Goal: Transaction & Acquisition: Purchase product/service

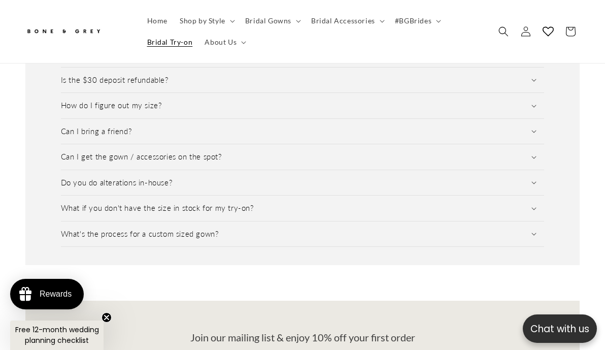
scroll to position [1494, 0]
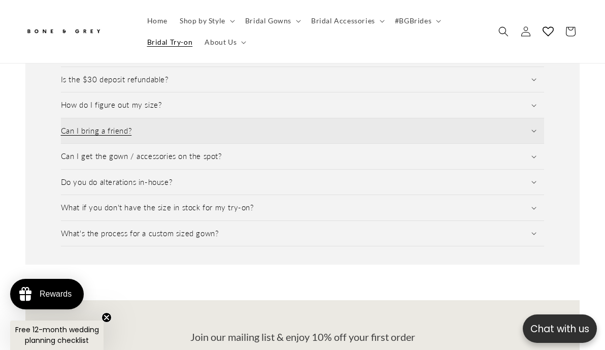
click at [114, 118] on summary "Can I bring a friend?" at bounding box center [303, 130] width 484 height 25
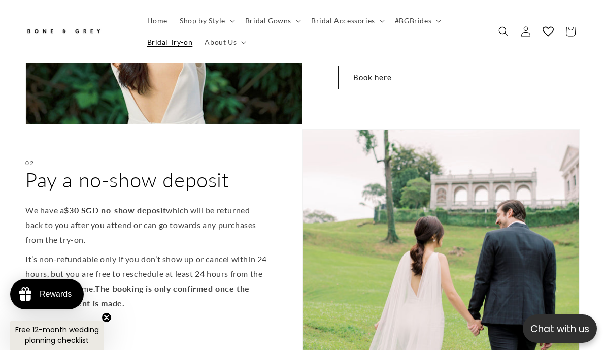
scroll to position [0, 0]
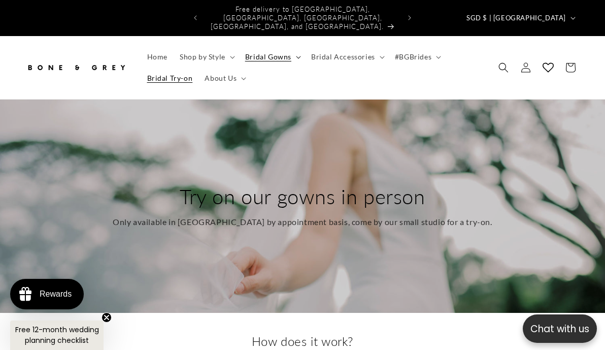
click at [258, 52] on span "Bridal Gowns" at bounding box center [268, 56] width 46 height 9
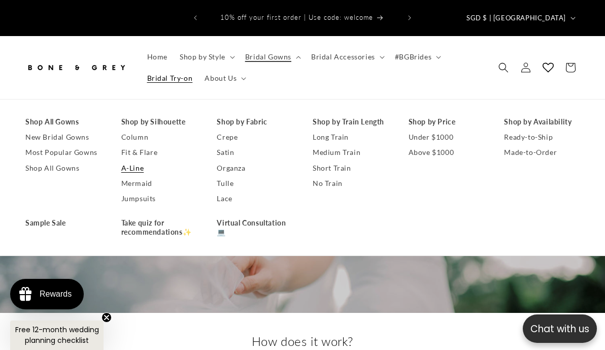
click at [136, 161] on link "A-Line" at bounding box center [159, 167] width 76 height 15
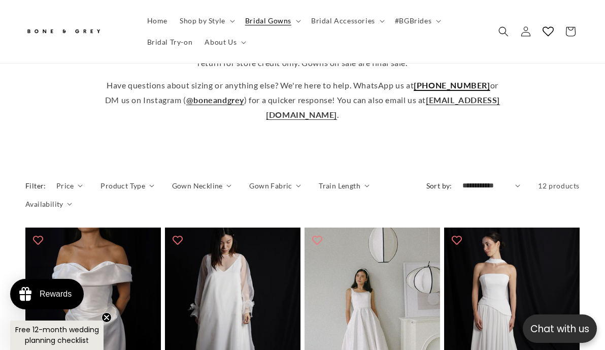
scroll to position [416, 0]
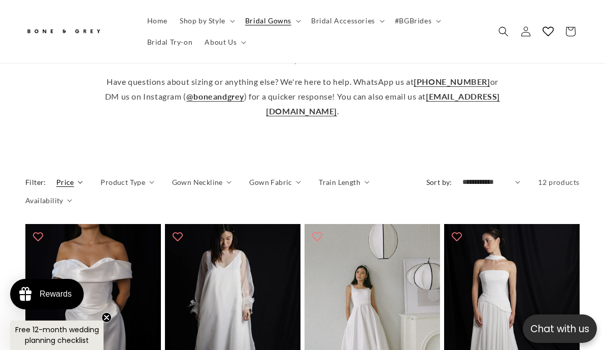
click at [68, 177] on span "Price" at bounding box center [65, 182] width 18 height 11
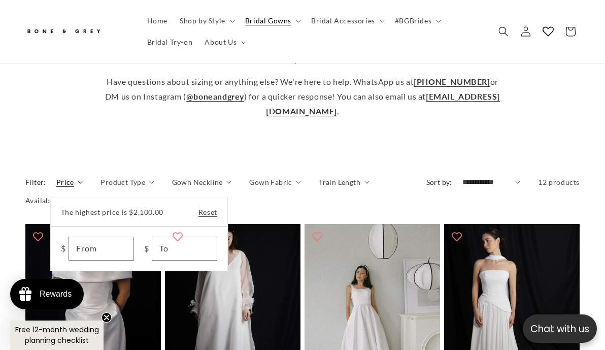
scroll to position [0, 392]
click at [83, 177] on summary "Price" at bounding box center [69, 182] width 27 height 11
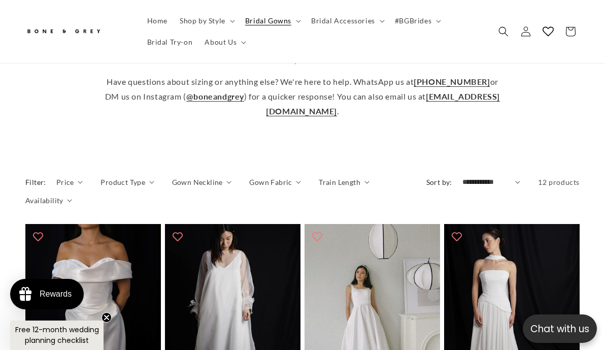
click at [469, 177] on select "**********" at bounding box center [491, 182] width 58 height 11
select select "**********"
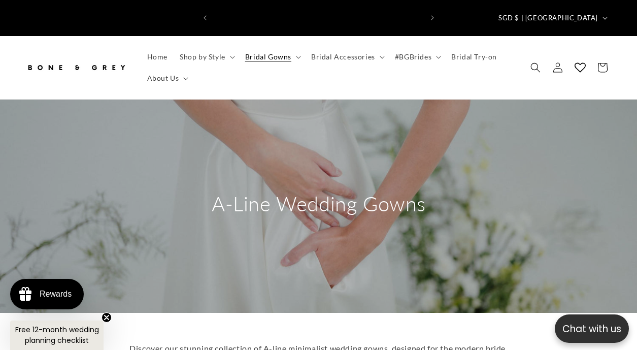
scroll to position [0, 209]
click at [258, 46] on summary "Bridal Gowns" at bounding box center [272, 56] width 66 height 21
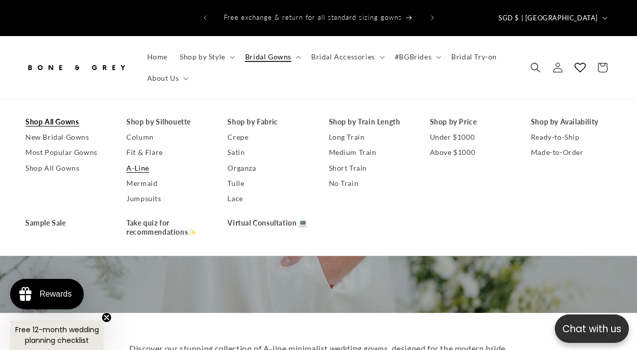
click at [62, 114] on link "Shop All Gowns" at bounding box center [65, 121] width 81 height 15
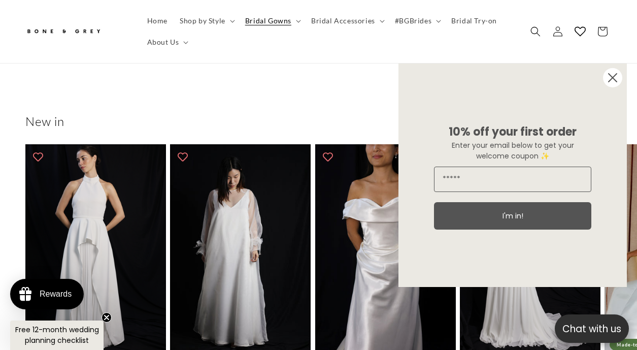
scroll to position [0, 209]
click at [612, 79] on circle "Close dialog" at bounding box center [612, 77] width 19 height 19
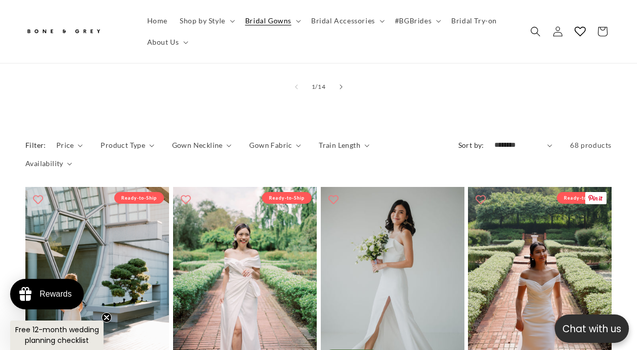
scroll to position [810, 0]
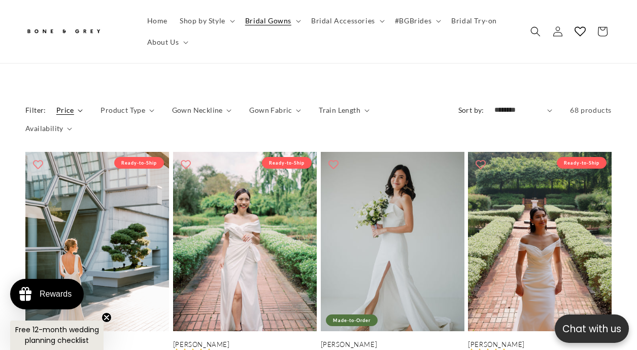
click at [64, 105] on span "Price" at bounding box center [65, 110] width 18 height 11
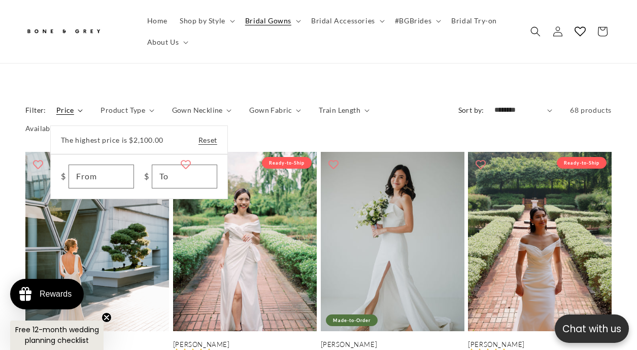
scroll to position [0, 418]
click at [64, 105] on summary "Price" at bounding box center [69, 110] width 27 height 11
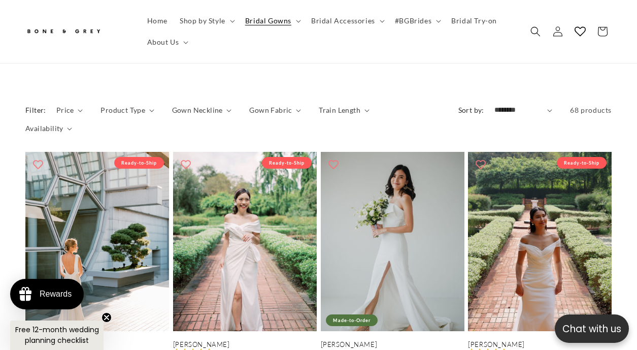
click at [519, 105] on select "**********" at bounding box center [523, 110] width 58 height 11
select select "**********"
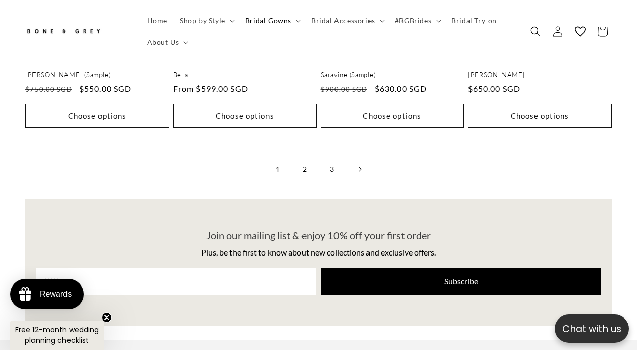
click at [302, 158] on link "2" at bounding box center [305, 169] width 22 height 22
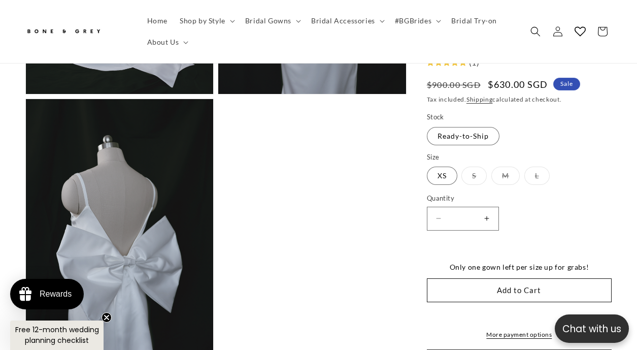
scroll to position [2046, 0]
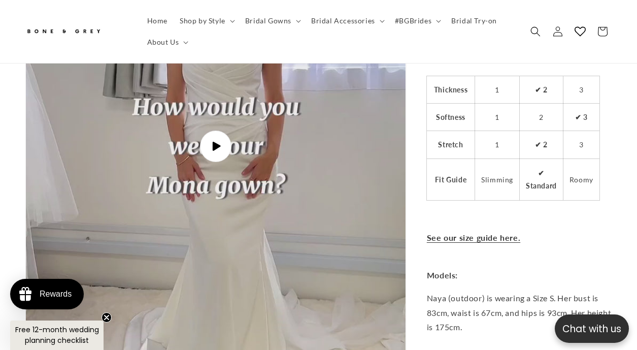
scroll to position [2037, 0]
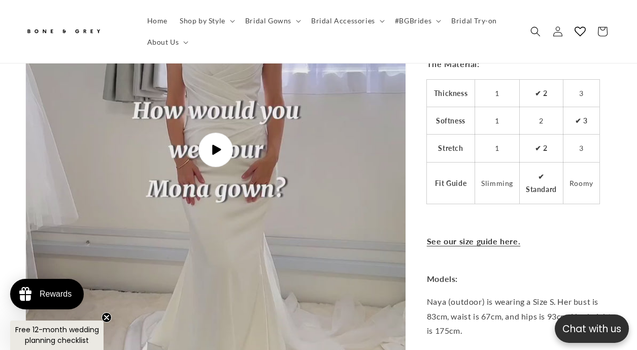
click at [218, 145] on icon "Gallery Viewer" at bounding box center [217, 150] width 9 height 10
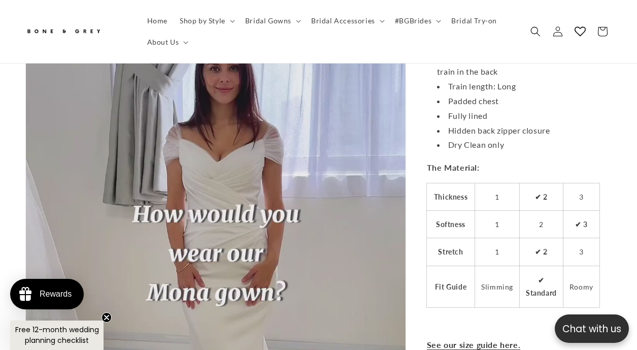
scroll to position [0, 418]
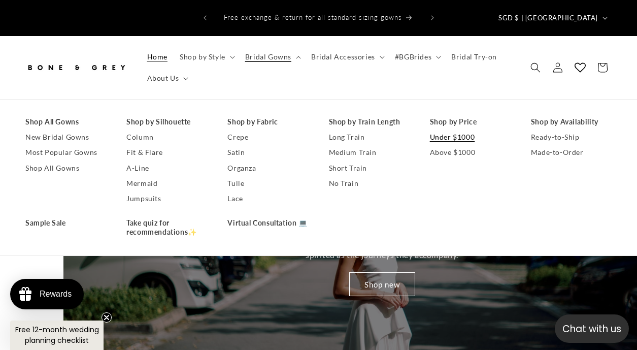
scroll to position [0, 637]
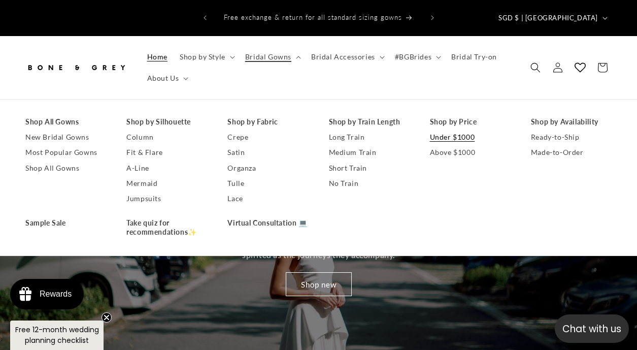
click at [439, 129] on link "Under $1000" at bounding box center [470, 136] width 81 height 15
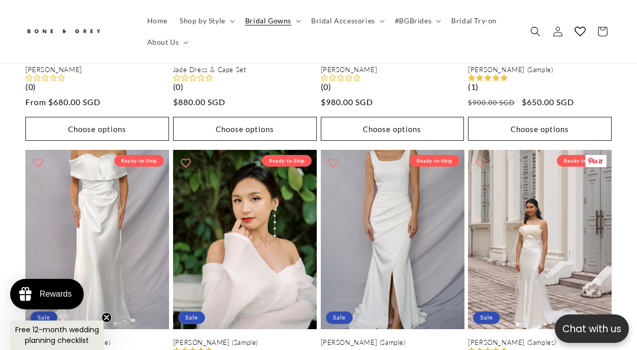
scroll to position [0, 418]
